Goal: Task Accomplishment & Management: Manage account settings

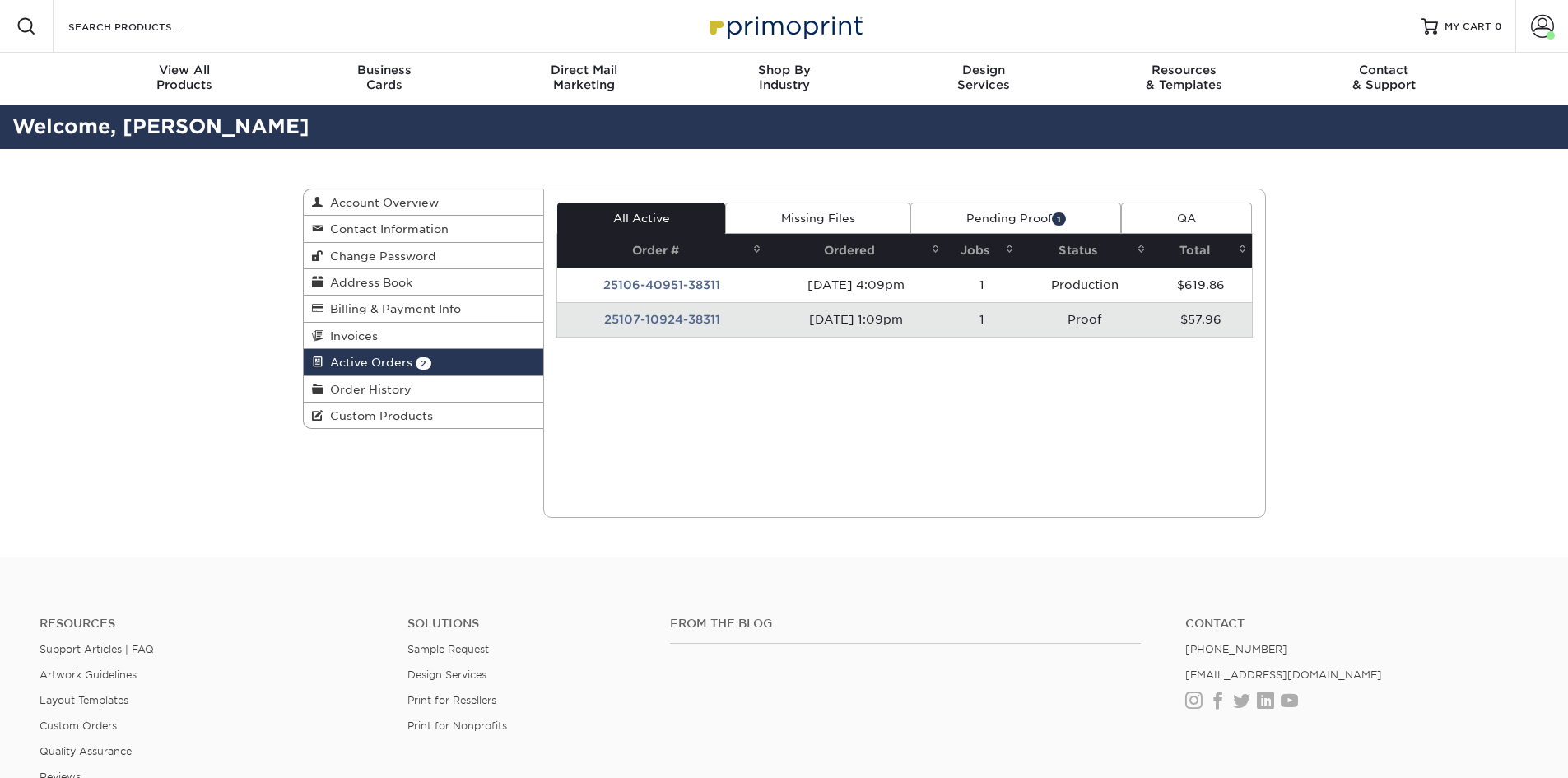
click at [673, 311] on td "25107-10924-38311" at bounding box center [662, 319] width 209 height 35
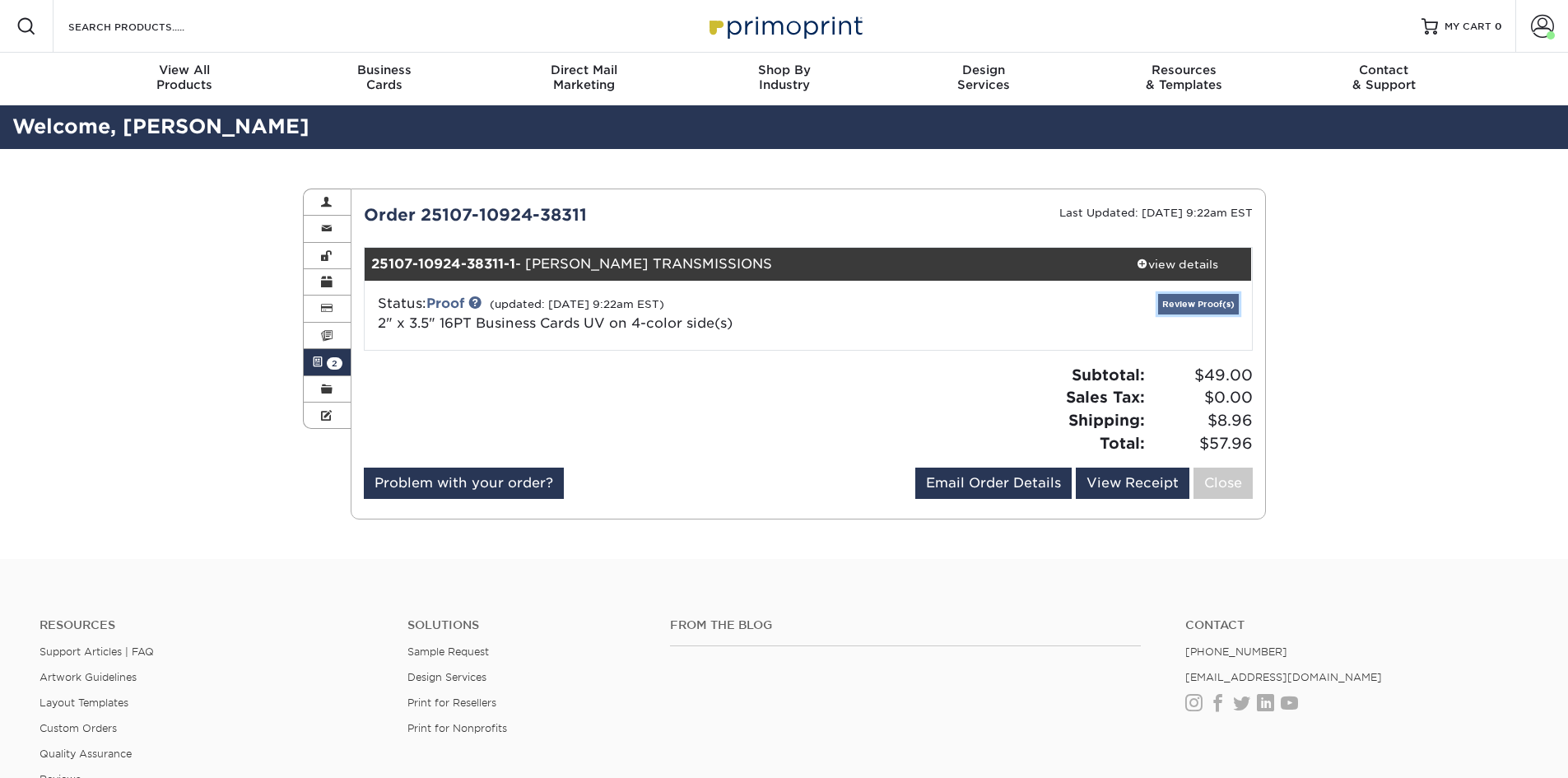
click at [1192, 307] on link "Review Proof(s)" at bounding box center [1198, 304] width 81 height 20
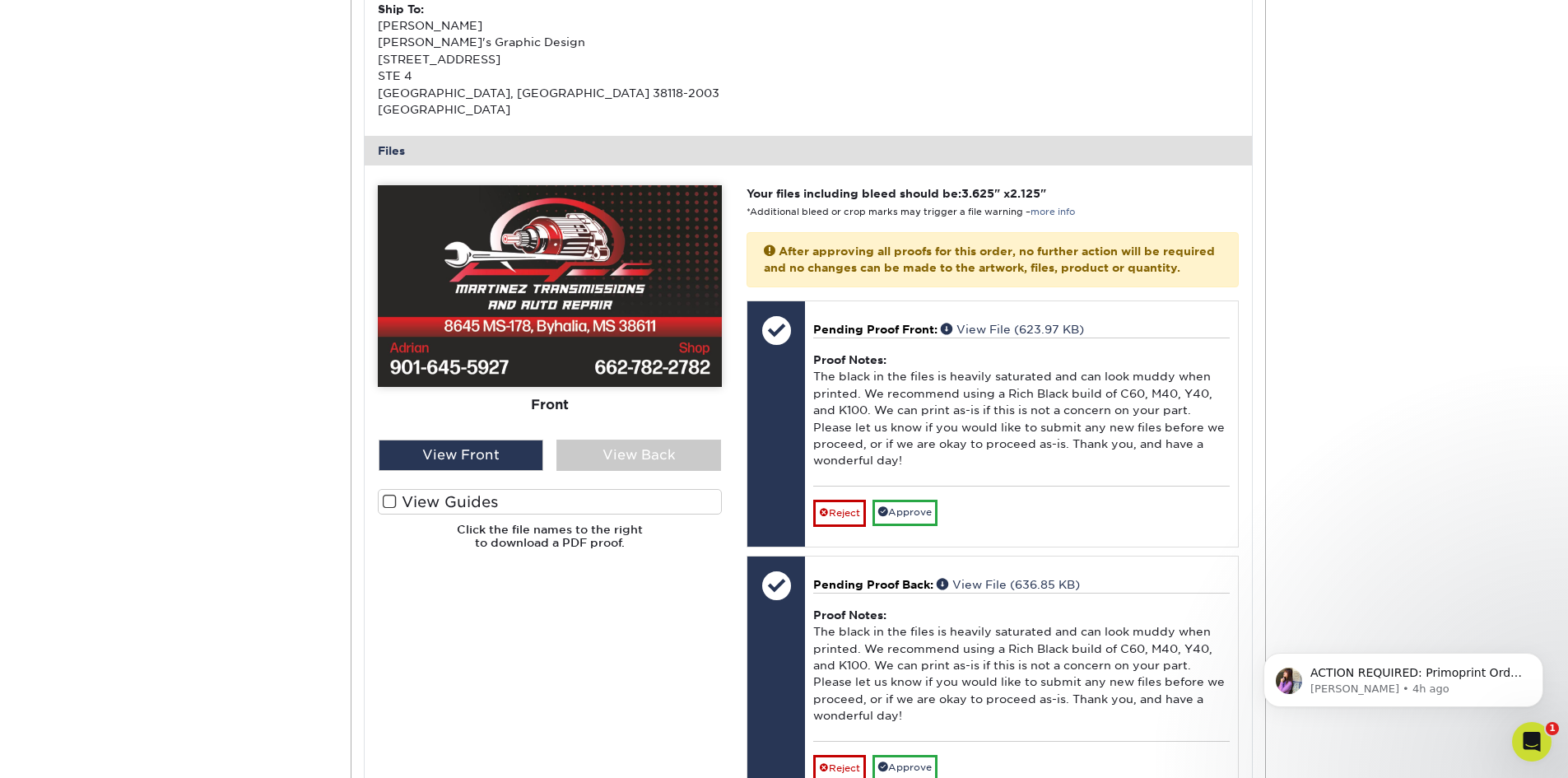
click at [532, 489] on label "View Guides" at bounding box center [550, 502] width 344 height 26
click at [0, 0] on input "View Guides" at bounding box center [0, 0] width 0 height 0
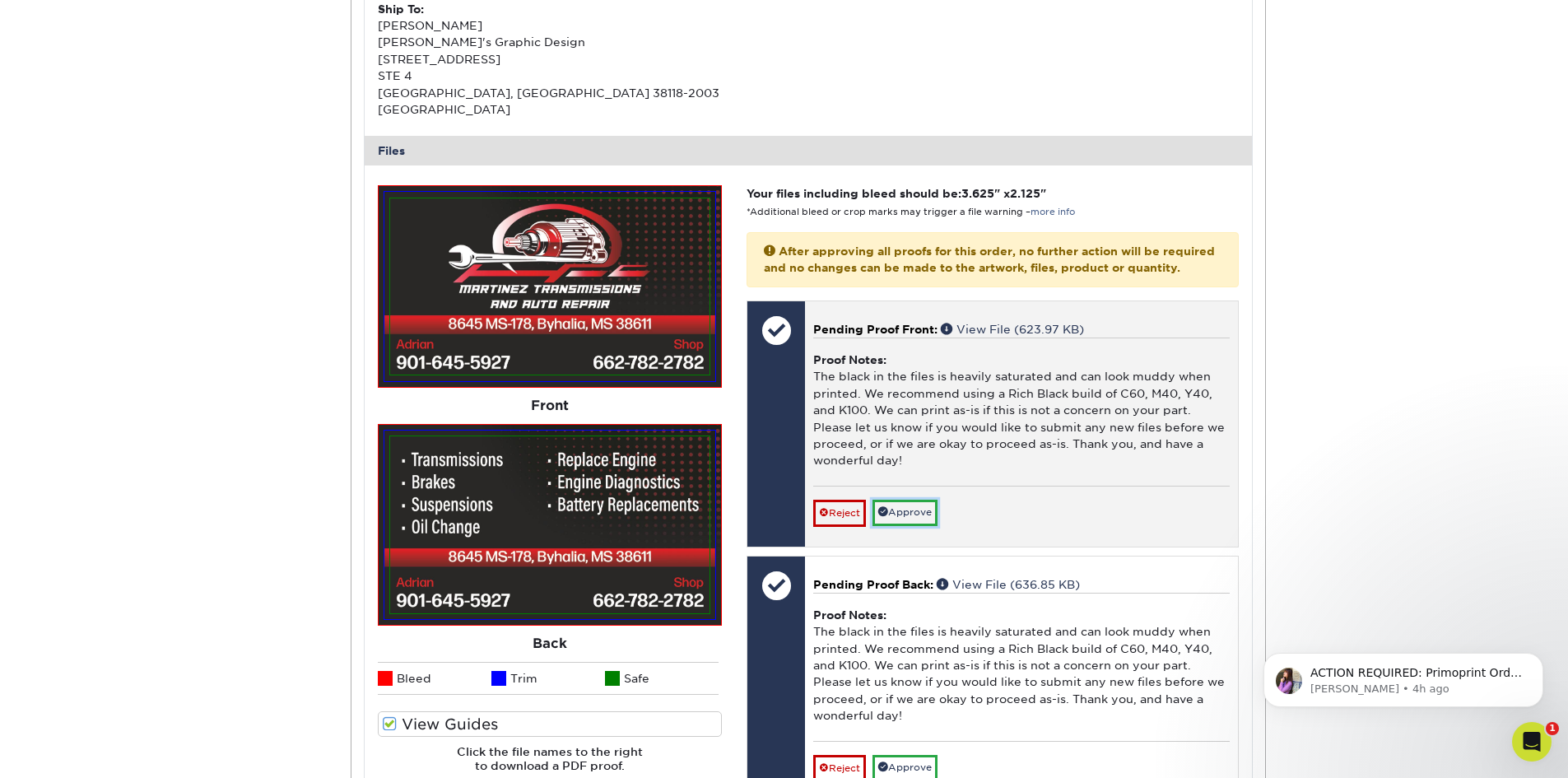
drag, startPoint x: 918, startPoint y: 512, endPoint x: 919, endPoint y: 528, distance: 16.0
click at [918, 512] on link "Approve" at bounding box center [904, 512] width 65 height 26
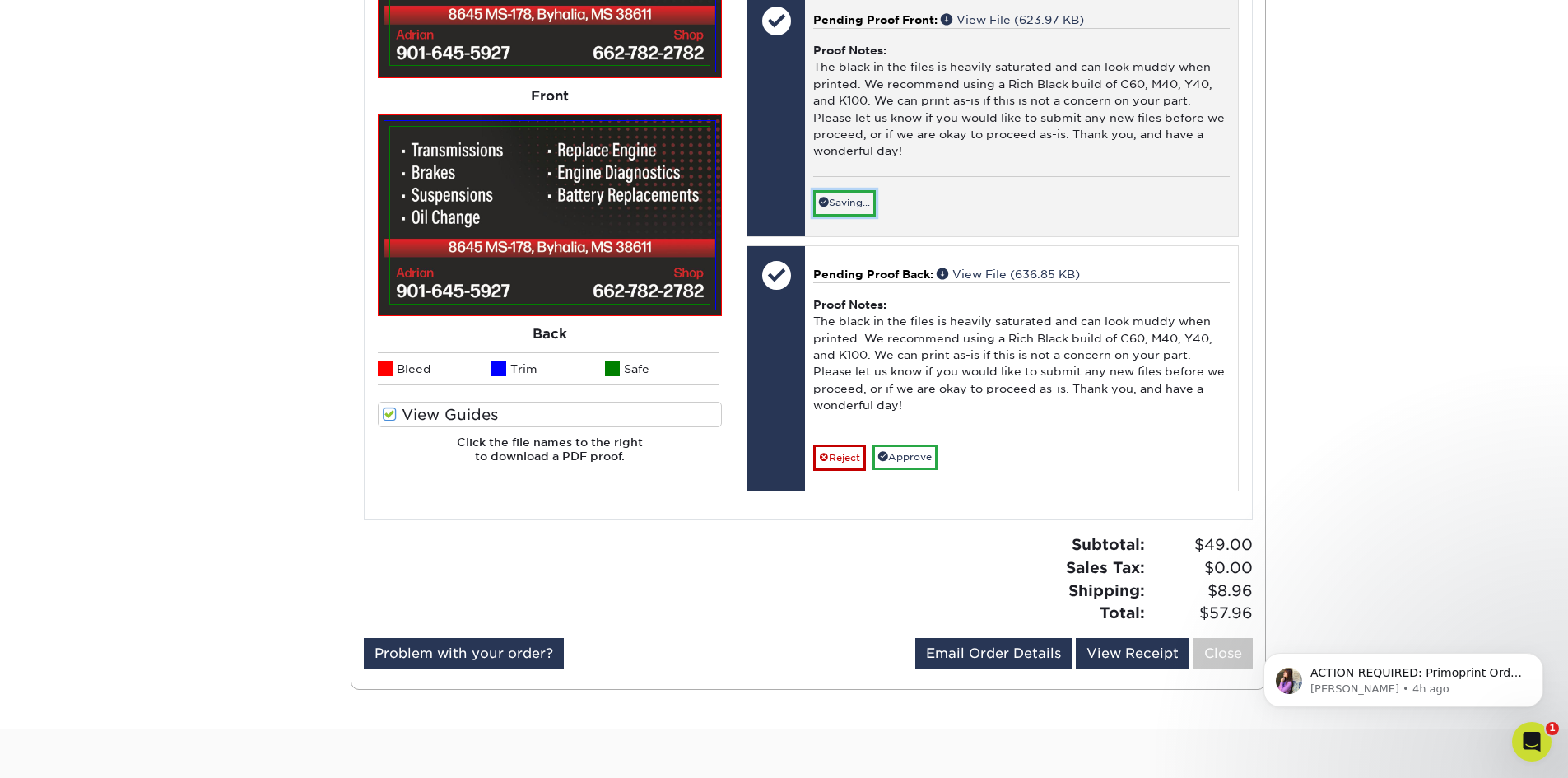
scroll to position [905, 0]
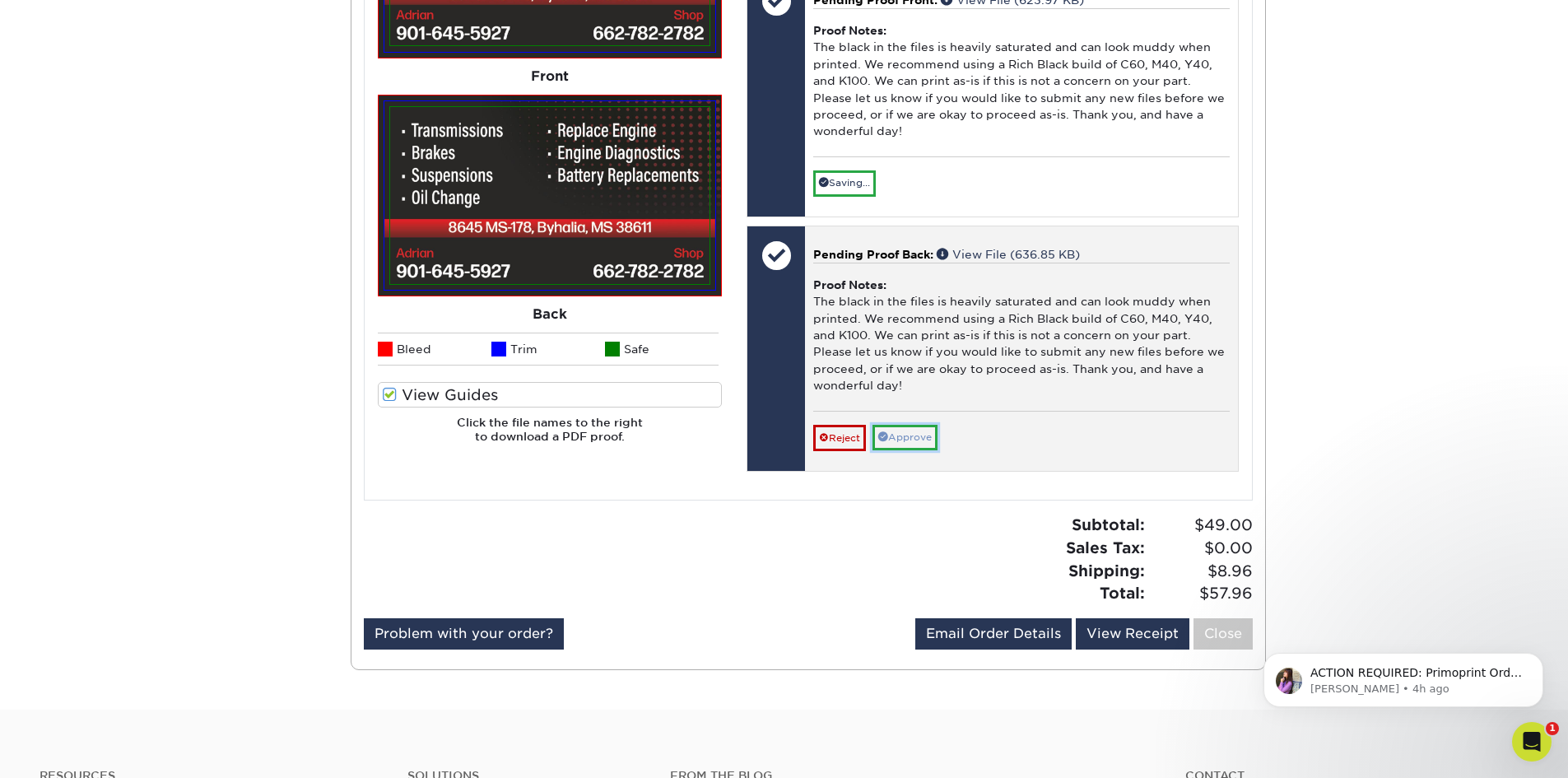
click at [932, 446] on link "Approve" at bounding box center [904, 438] width 65 height 26
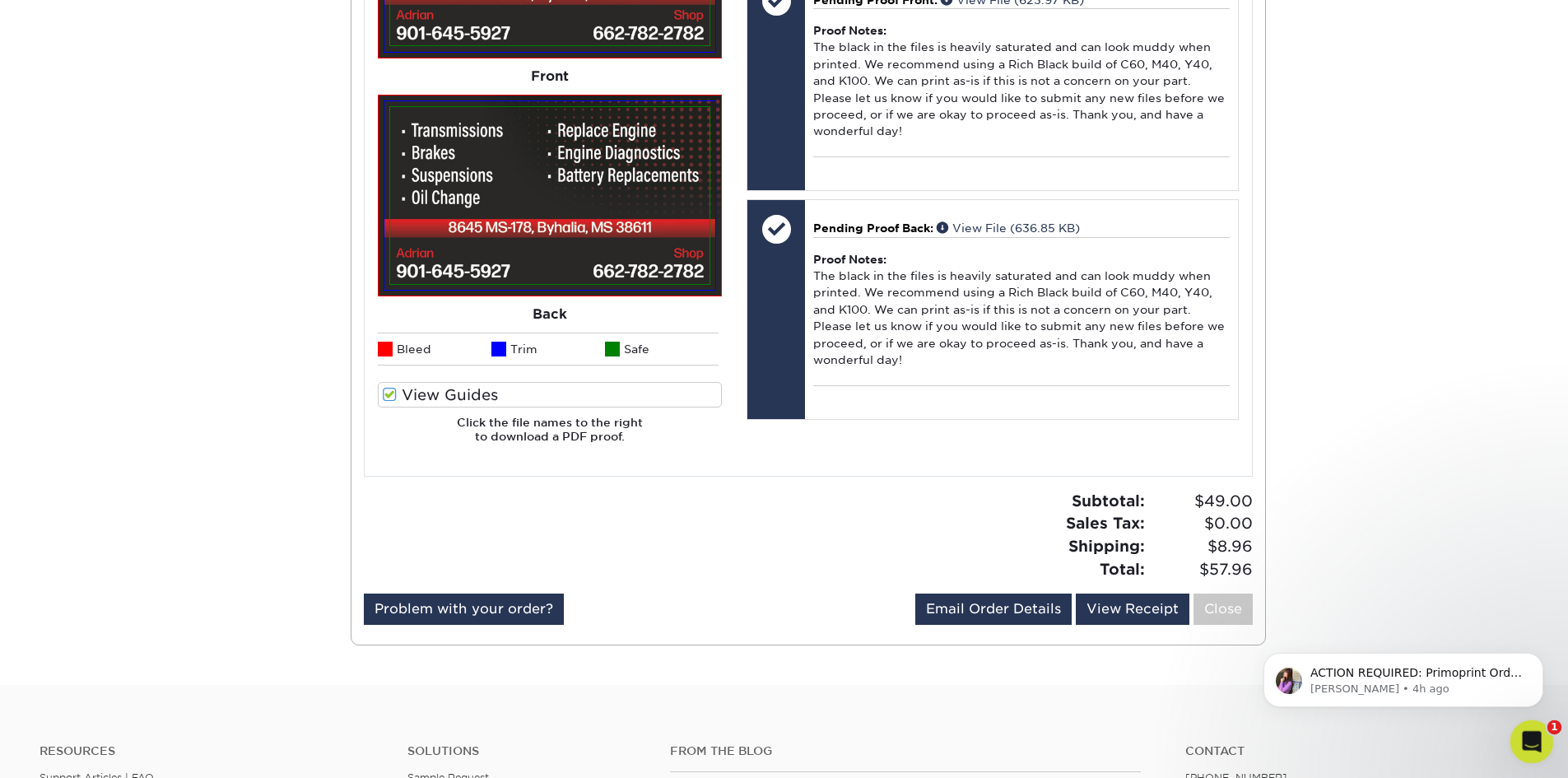
click at [1535, 744] on icon "Open Intercom Messenger" at bounding box center [1530, 740] width 27 height 27
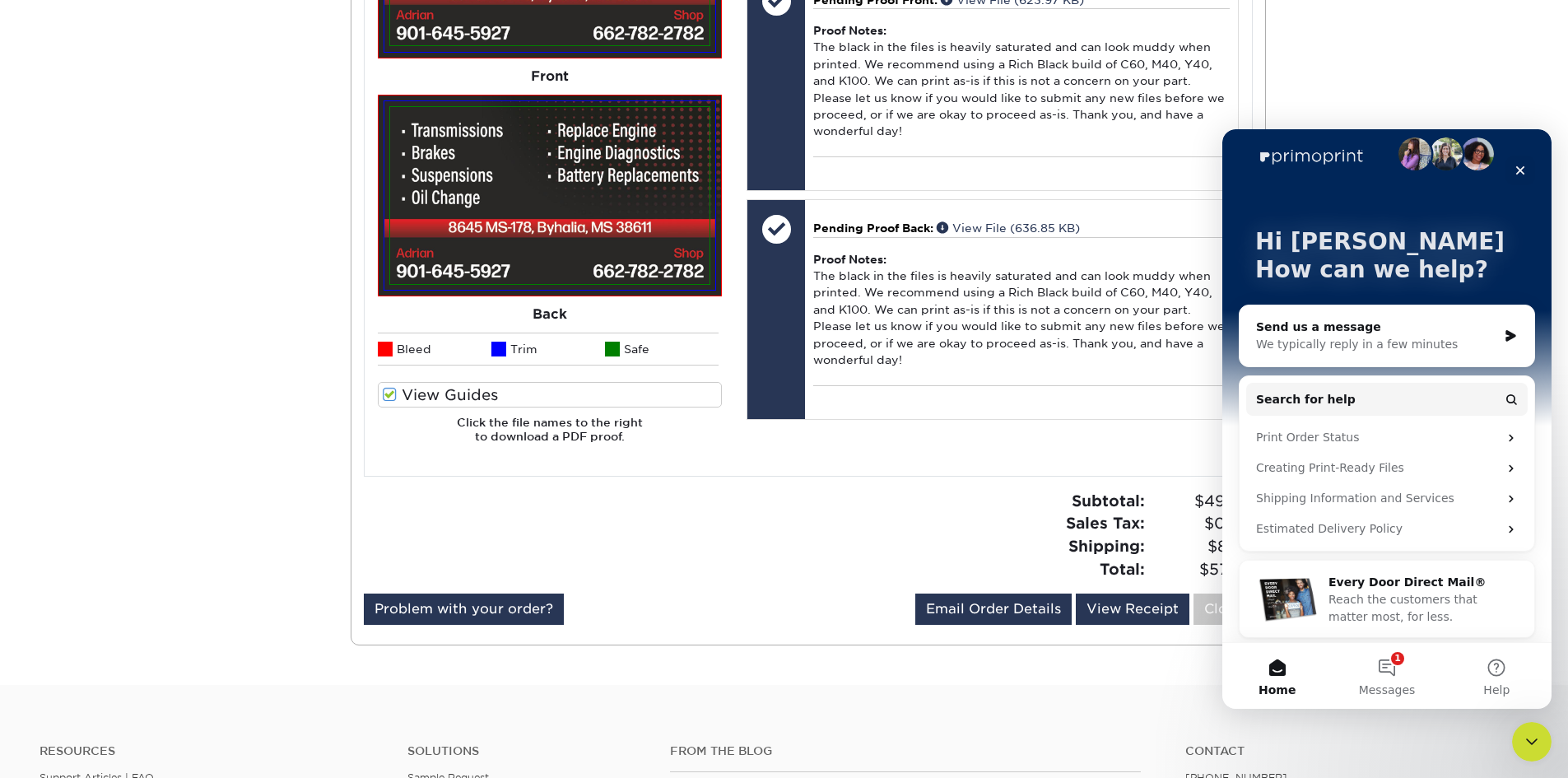
scroll to position [22, 0]
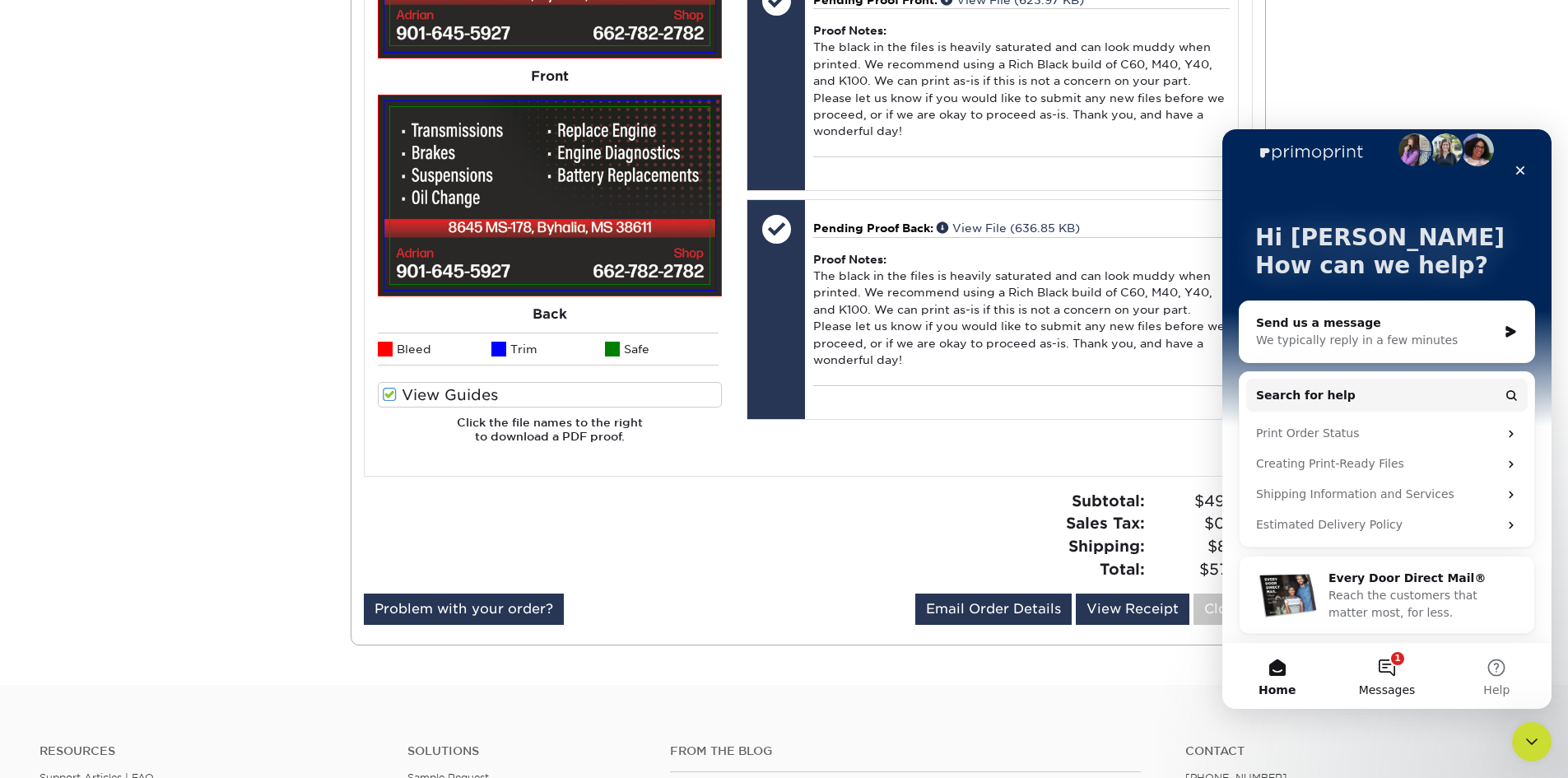
click at [1390, 677] on button "1 Messages" at bounding box center [1386, 676] width 110 height 66
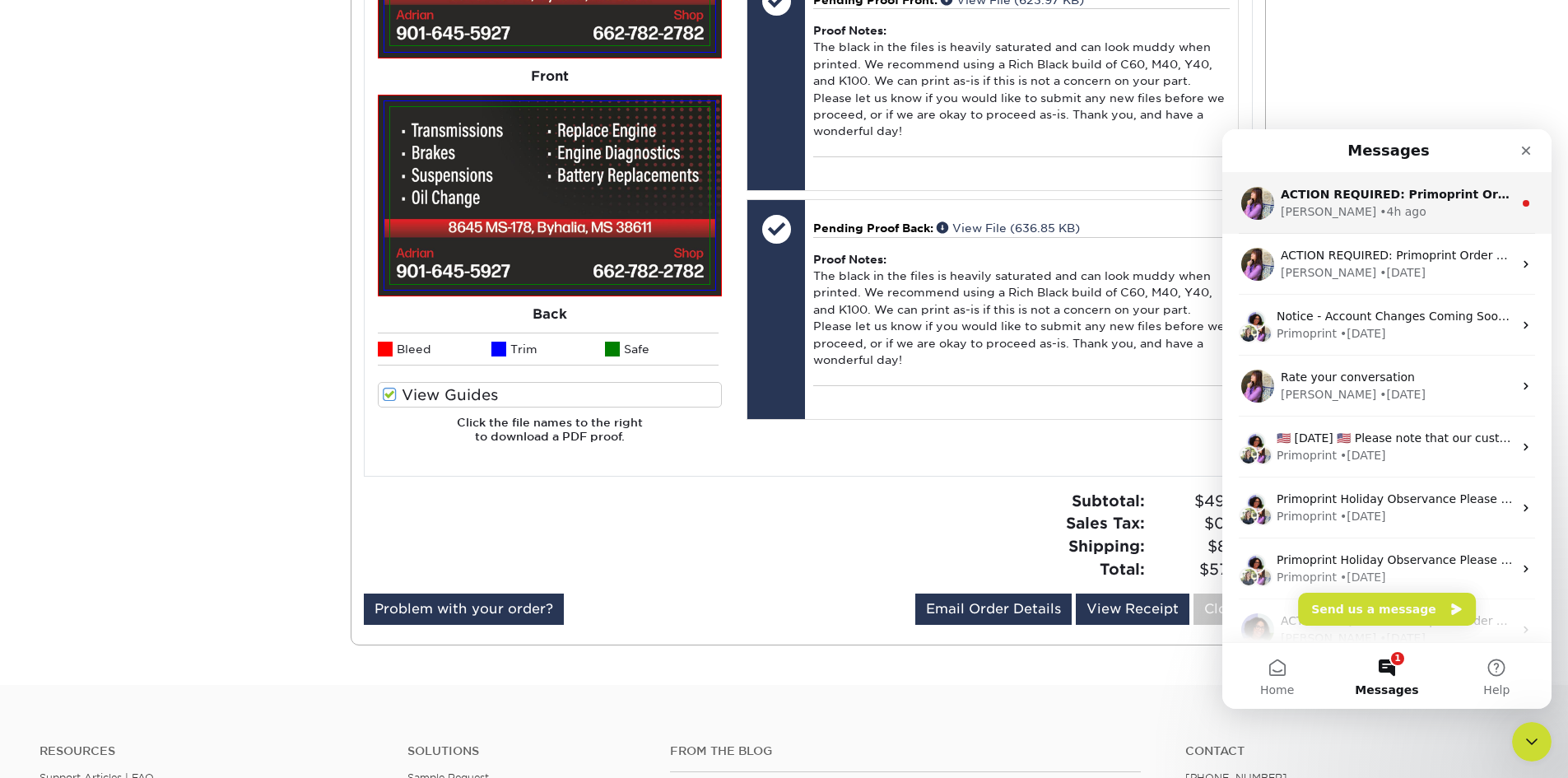
click at [1403, 206] on div "[PERSON_NAME] • 4h ago" at bounding box center [1397, 211] width 233 height 17
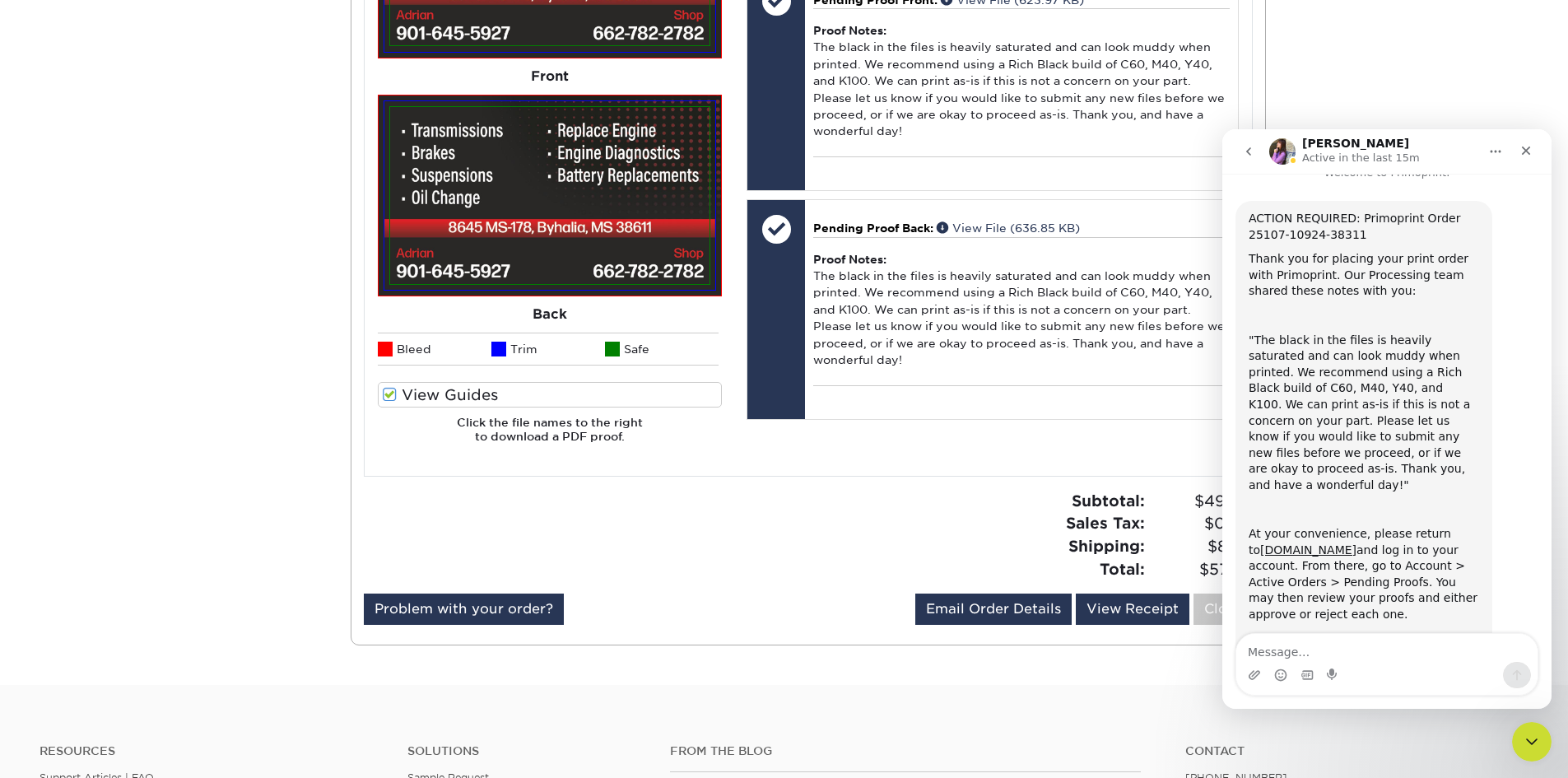
scroll to position [0, 0]
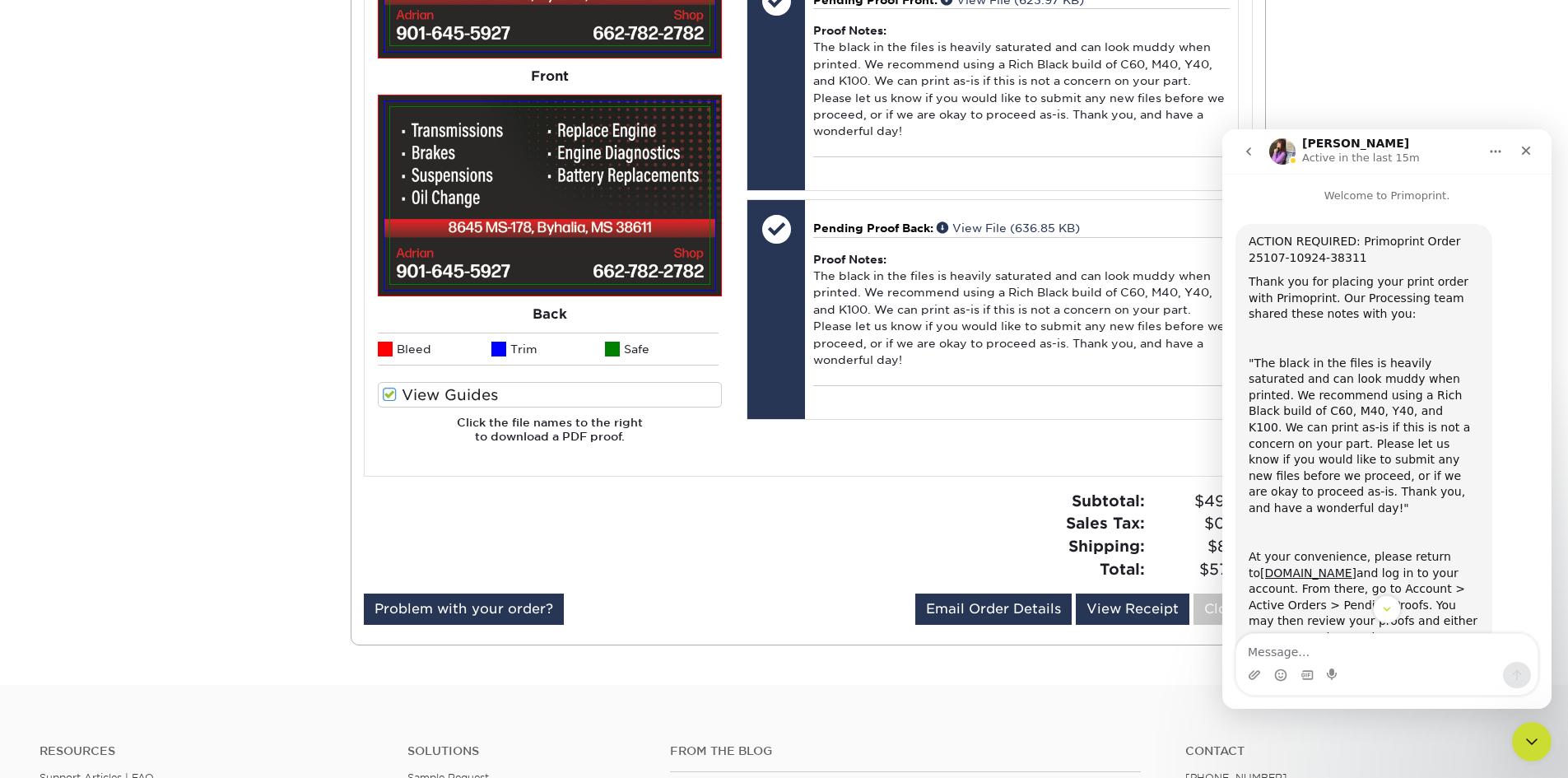
click at [1528, 150] on icon "Close" at bounding box center [1527, 151] width 9 height 9
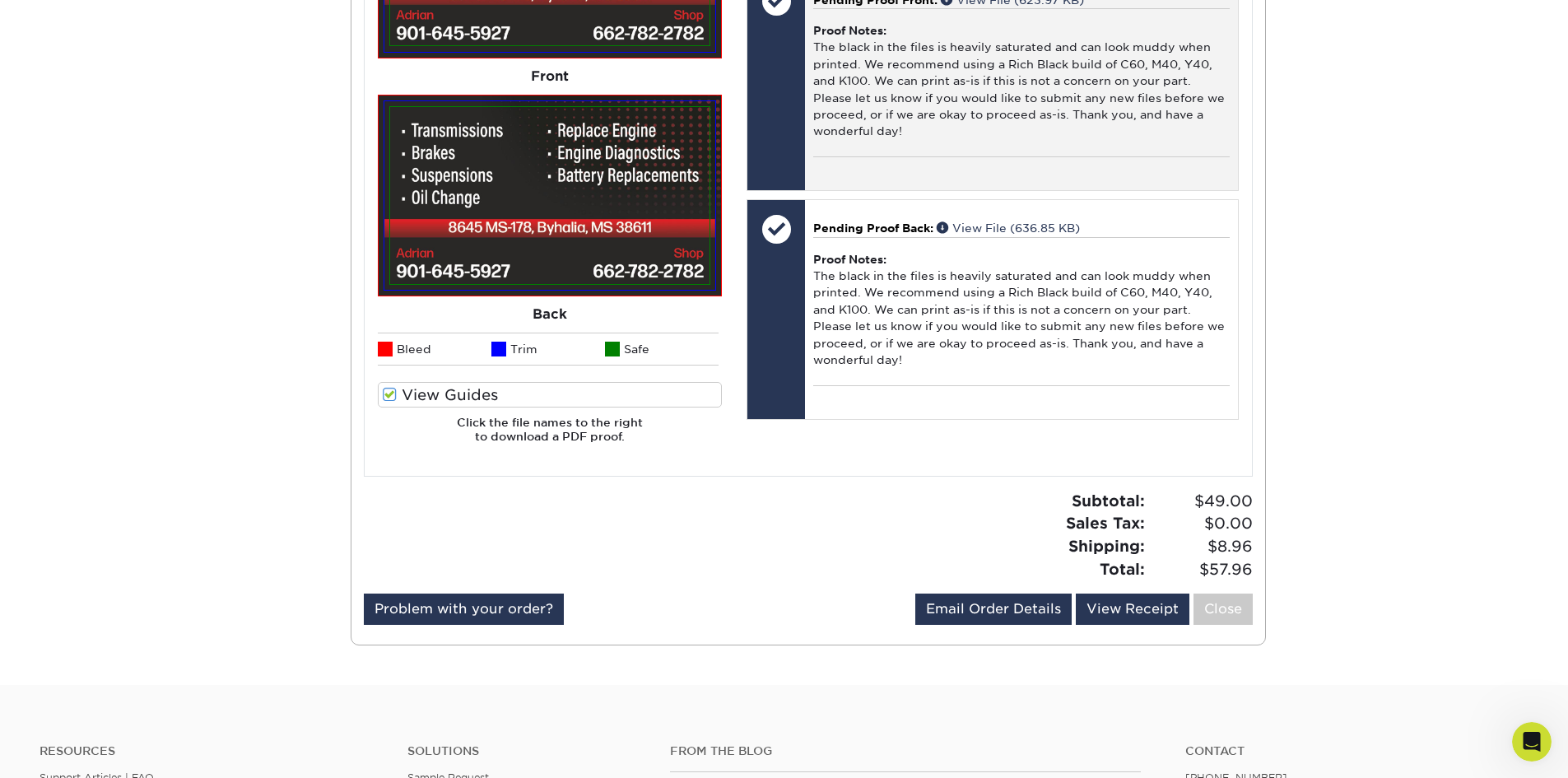
scroll to position [169, 0]
